Goal: Task Accomplishment & Management: Complete application form

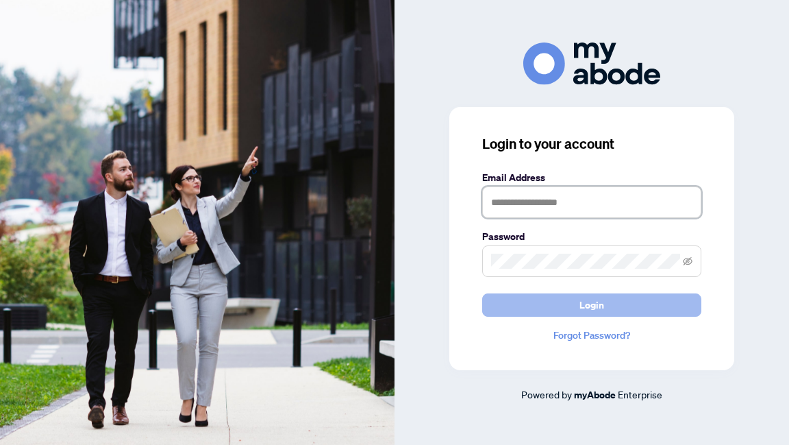
type input "**********"
click at [575, 304] on button "Login" at bounding box center [591, 304] width 219 height 23
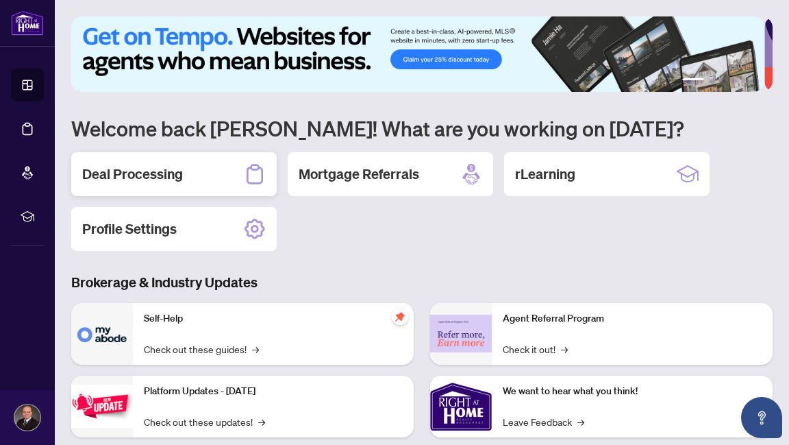
click at [134, 179] on h2 "Deal Processing" at bounding box center [132, 173] width 101 height 19
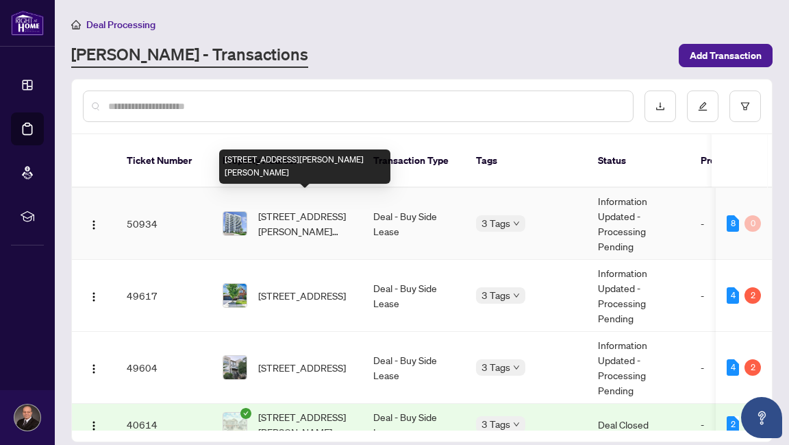
click at [297, 208] on span "[STREET_ADDRESS][PERSON_NAME][PERSON_NAME]" at bounding box center [304, 223] width 93 height 30
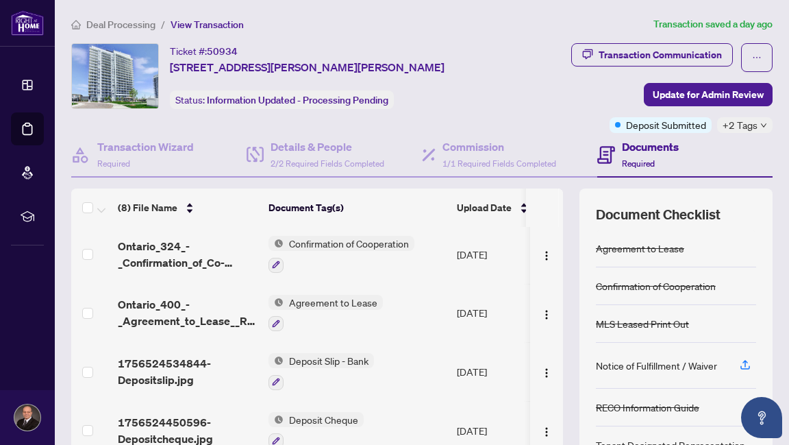
scroll to position [127, 0]
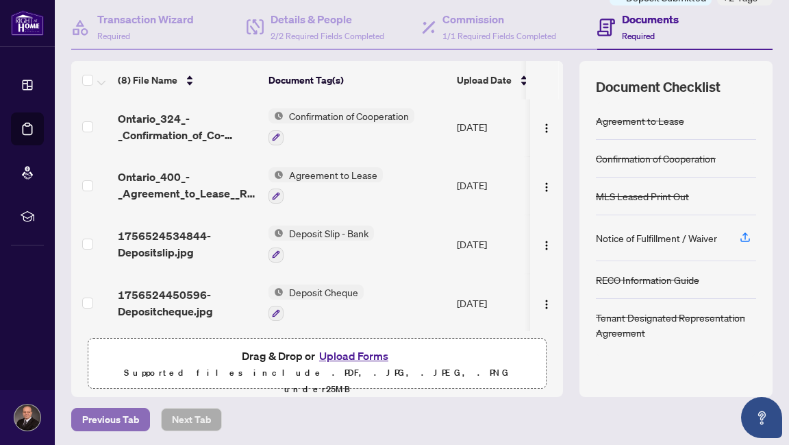
click at [99, 412] on span "Previous Tab" at bounding box center [110, 419] width 57 height 22
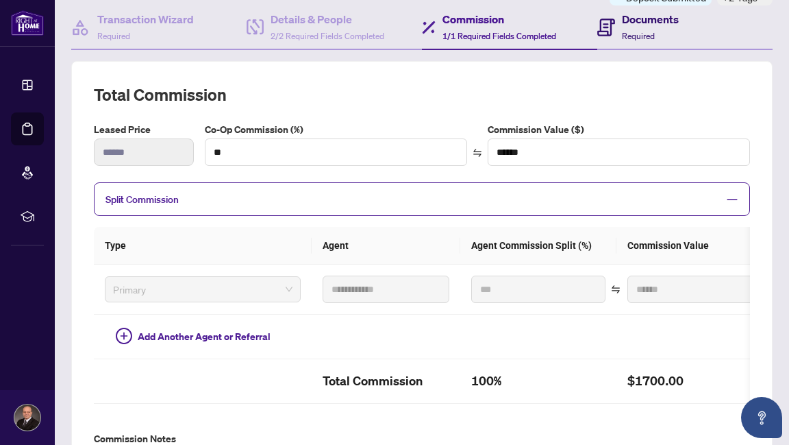
click at [640, 27] on div "Documents Required" at bounding box center [650, 27] width 57 height 32
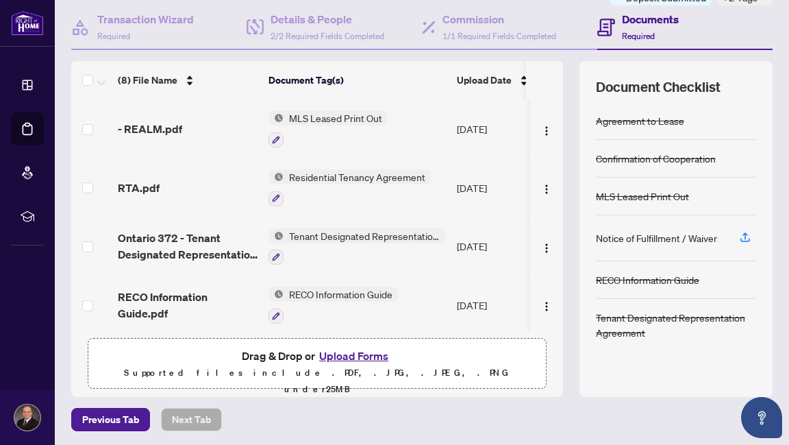
click at [336, 355] on button "Upload Forms" at bounding box center [353, 356] width 77 height 18
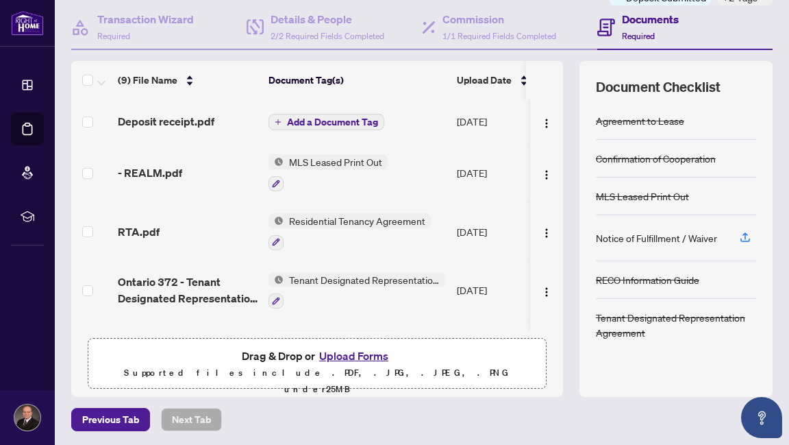
click at [323, 120] on span "Add a Document Tag" at bounding box center [332, 122] width 91 height 10
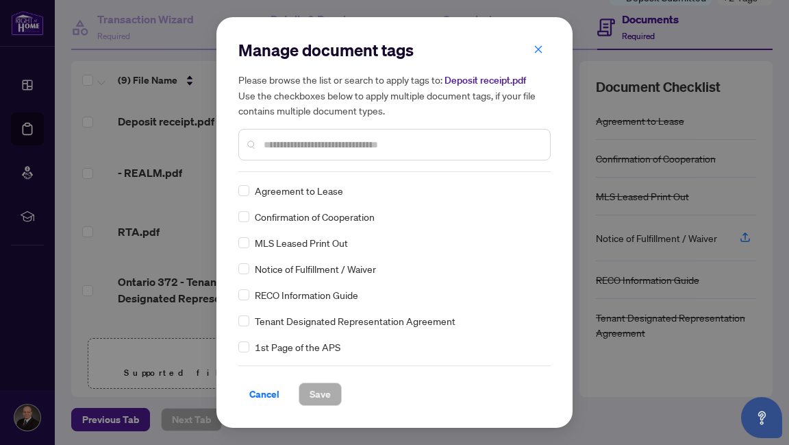
click at [287, 145] on input "text" at bounding box center [401, 144] width 275 height 15
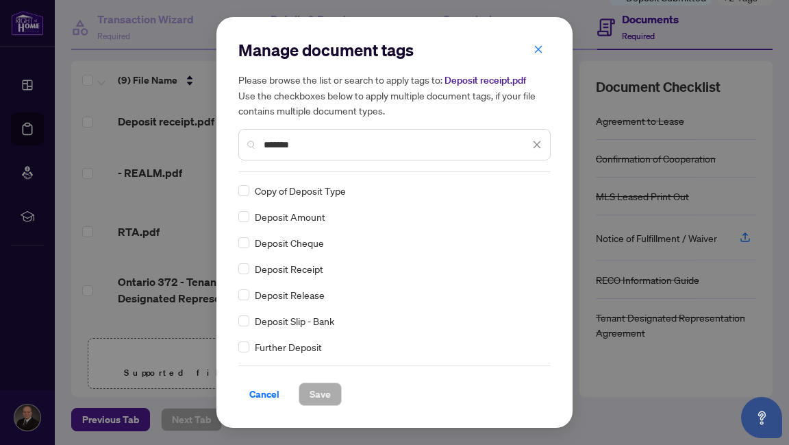
type input "*******"
click at [310, 393] on span "Save" at bounding box center [320, 394] width 21 height 22
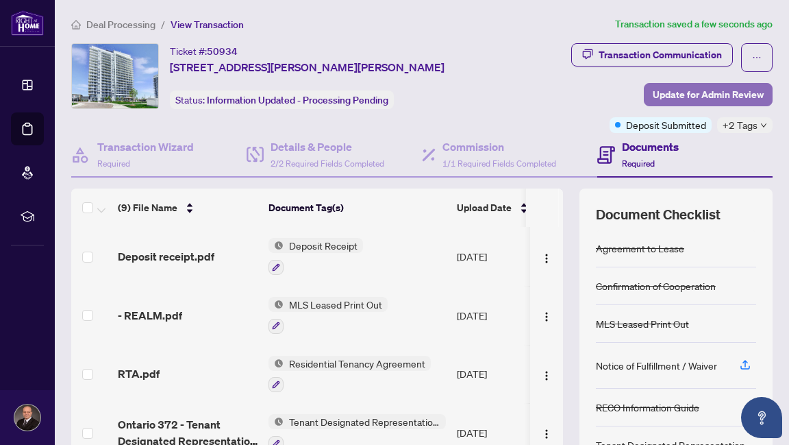
click at [678, 93] on span "Update for Admin Review" at bounding box center [708, 95] width 111 height 22
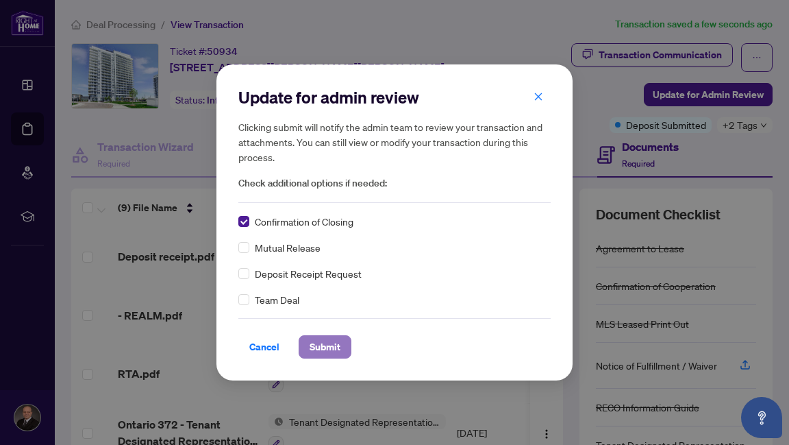
click at [321, 342] on span "Submit" at bounding box center [325, 347] width 31 height 22
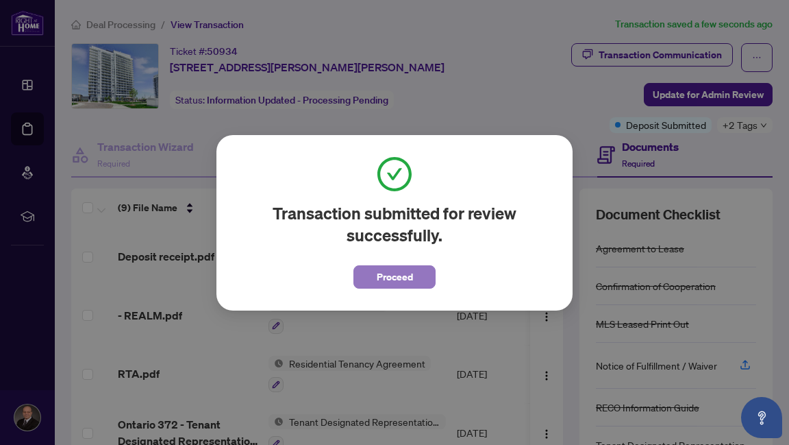
click at [394, 277] on span "Proceed" at bounding box center [395, 277] width 36 height 22
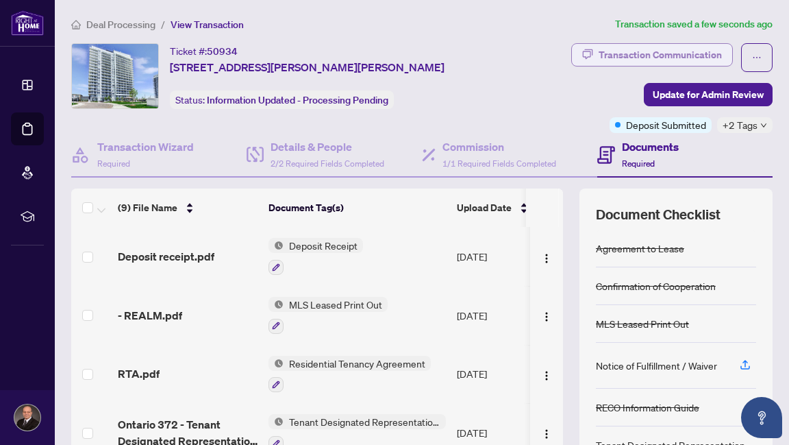
click at [643, 51] on div "Transaction Communication" at bounding box center [660, 55] width 123 height 22
type textarea "**********"
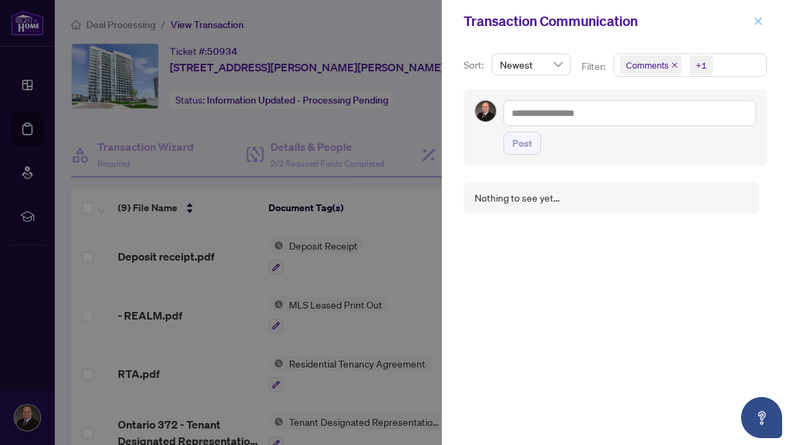
click at [756, 18] on icon "close" at bounding box center [759, 21] width 8 height 8
